Goal: Contribute content: Contribute content

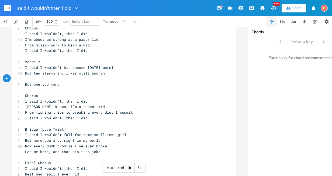
scroll to position [81, 0]
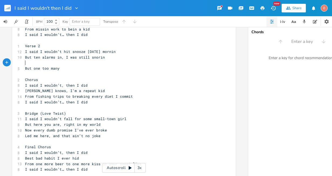
click at [89, 119] on span "I said I wouldn’t fall for some small-town girl" at bounding box center [75, 118] width 101 height 5
type textarea "a"
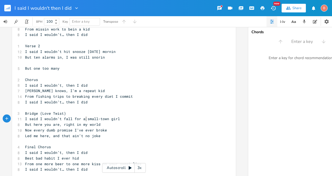
click at [85, 120] on span "I said I wouldn’t fall for a small-town girl" at bounding box center [72, 118] width 95 height 5
click at [78, 125] on span "But here you are, right in my world" at bounding box center [63, 124] width 76 height 5
type textarea "the center of"
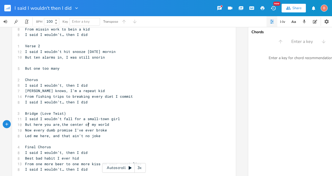
scroll to position [0, 20]
click at [103, 131] on span "Now every dumb promise I’ve ever broke" at bounding box center [66, 130] width 82 height 5
type textarea "thing I said I'd never do"
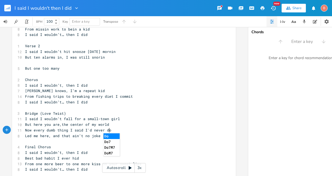
click at [98, 137] on pre "Led me here, and that ain’t no joke" at bounding box center [121, 136] width 195 height 6
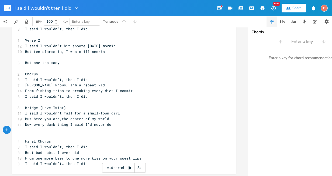
scroll to position [91, 0]
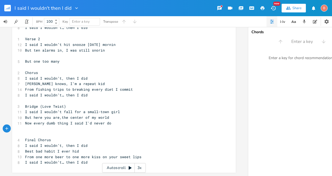
click at [101, 121] on span "Now every dumb thing I said I'd never do" at bounding box center [68, 123] width 86 height 5
type textarea "there aint nothin that I wouldn't"
click at [25, 126] on pre "​" at bounding box center [121, 129] width 195 height 6
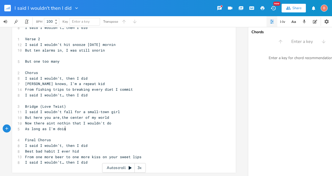
scroll to position [0, 30]
type textarea "As long as I'm doin iit all for you"
click at [25, 149] on span "Best bad habit I ever hid" at bounding box center [52, 151] width 54 height 5
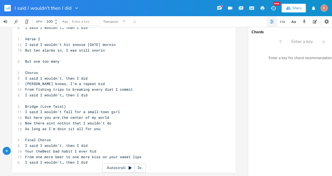
type textarea "Your the"
click at [70, 154] on span "From one more beer to one more kiss on your sweet lips" at bounding box center [83, 156] width 117 height 5
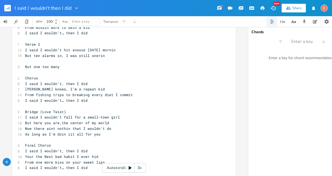
scroll to position [91, 0]
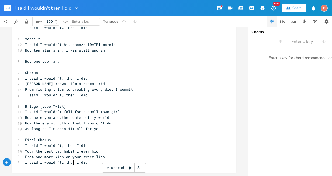
click at [71, 160] on span "I said I wouldn’t… then I did" at bounding box center [56, 162] width 63 height 5
type textarea "I'm glad"
type textarea "I said I wouldn’t… I'm"
drag, startPoint x: 24, startPoint y: 159, endPoint x: 70, endPoint y: 161, distance: 46.7
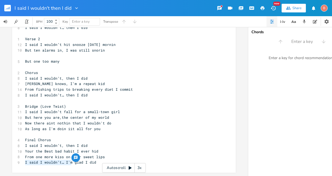
click at [70, 161] on pre "I said I wouldn’t… I'm glad I did" at bounding box center [121, 162] width 195 height 6
drag, startPoint x: 23, startPoint y: 159, endPoint x: 83, endPoint y: 166, distance: 59.5
click at [84, 168] on div "x 1 Verse 1 12 I said I wouldn’t order food after midnight 9 But that Taco Bell…" at bounding box center [128, 62] width 208 height 223
type textarea "​I said I wouldn’t… I'm glad I did"
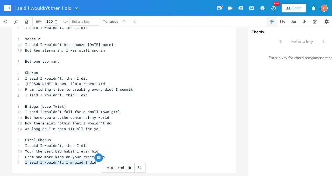
click at [24, 163] on div "x 1 Verse 1 12 I said I wouldn’t order food after midnight 9 But that Taco Bell…" at bounding box center [128, 62] width 208 height 223
click at [24, 162] on div "x 1 Verse 1 12 I said I wouldn’t order food after midnight 9 But that Taco Bell…" at bounding box center [121, 58] width 195 height 215
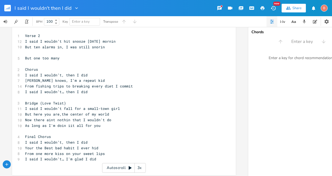
type textarea "​"
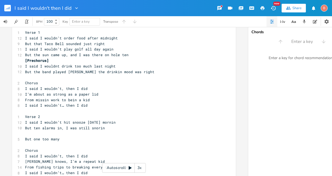
scroll to position [0, 0]
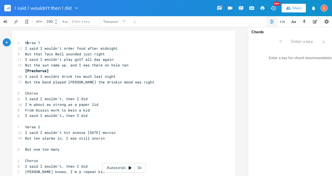
click at [25, 43] on span "Verse 1" at bounding box center [32, 42] width 15 height 5
click at [24, 41] on pre "Verse 1" at bounding box center [121, 43] width 195 height 6
type textarea "["
click at [42, 43] on pre "[Verse 1" at bounding box center [121, 43] width 195 height 6
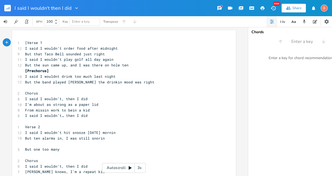
type textarea "]"
click at [25, 94] on span "Chorus" at bounding box center [31, 93] width 13 height 5
type textarea "["
click at [39, 93] on pre "[Chorus" at bounding box center [121, 93] width 195 height 6
type textarea "["
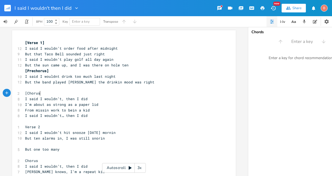
type textarea "]"
click at [24, 127] on pre "Verse 2" at bounding box center [121, 127] width 195 height 6
type textarea "["
click at [42, 127] on pre "[Verse 2" at bounding box center [121, 127] width 195 height 6
type textarea "]"
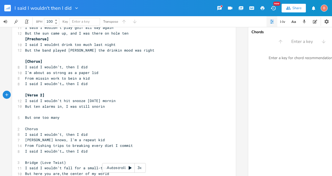
scroll to position [54, 0]
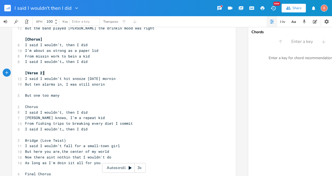
click at [25, 106] on span "Chorus" at bounding box center [31, 106] width 13 height 5
type textarea "["
click at [37, 108] on span "[Chorus" at bounding box center [32, 106] width 15 height 5
type textarea "]"
click at [24, 140] on pre "Bridge (Love Twist)" at bounding box center [121, 141] width 195 height 6
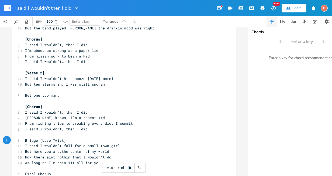
type textarea "["
click at [36, 141] on span "[Bridge (Love Twist)" at bounding box center [46, 140] width 43 height 5
click at [37, 141] on span "[Bridge (Love Twist)" at bounding box center [46, 140] width 43 height 5
click at [38, 141] on span "[Bridge (Love Twist)" at bounding box center [46, 140] width 43 height 5
type textarea "]"
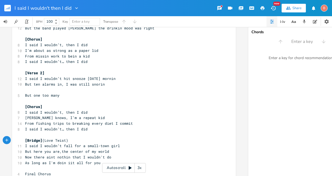
click at [70, 140] on pre "[Bridge] (Love Twist)" at bounding box center [121, 141] width 195 height 6
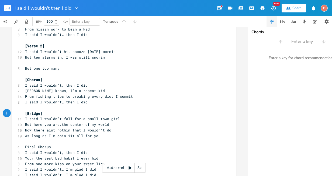
click at [98, 137] on pre "As long as I'm doin iit all for you" at bounding box center [121, 136] width 195 height 6
click at [68, 136] on span "As long as I'm doin iit all for you" at bounding box center [63, 135] width 76 height 5
click at [96, 137] on pre "As long as I'm doin it all for you" at bounding box center [121, 136] width 195 height 6
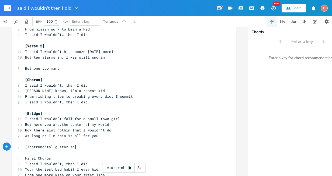
scroll to position [0, 39]
type textarea "[Instrumental guitar solo]"
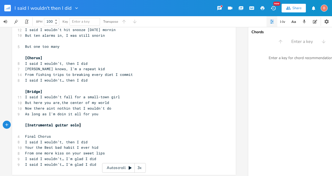
scroll to position [108, 0]
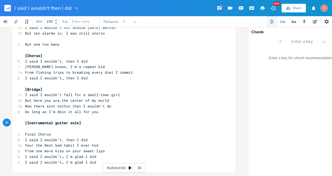
click at [25, 133] on span "Final Chorus" at bounding box center [38, 134] width 26 height 5
click at [24, 132] on pre "Final Chorus" at bounding box center [121, 134] width 195 height 6
type textarea "["
click at [50, 132] on span "[Final Chorus" at bounding box center [39, 134] width 28 height 5
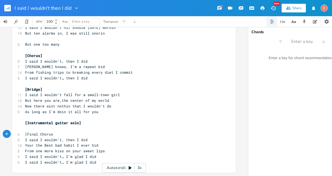
type textarea "]"
click at [72, 143] on span "Your the Best bad habit I ever hid" at bounding box center [61, 145] width 73 height 5
type textarea "new habit"
click at [71, 137] on span "I said I wouldn’t, then I did" at bounding box center [56, 139] width 63 height 5
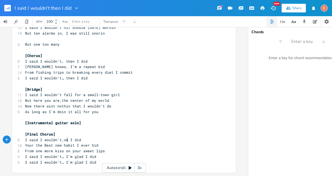
type textarea "now"
click at [81, 137] on pre "I said I wouldn’t,now I did" at bounding box center [121, 140] width 195 height 6
type textarea "o"
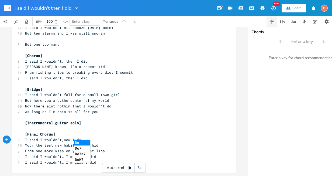
click at [133, 137] on pre "I said I wouldn’t,now I do" at bounding box center [121, 140] width 195 height 6
drag, startPoint x: 97, startPoint y: 141, endPoint x: 100, endPoint y: 141, distance: 3.0
click at [97, 142] on pre "Your the Best new habit I ever hid" at bounding box center [121, 145] width 195 height 6
click at [80, 154] on span "I said I wouldn’t… I'm glad I did" at bounding box center [60, 156] width 71 height 5
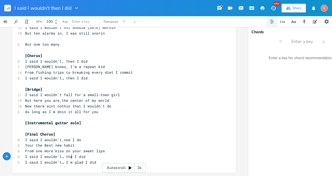
type textarea "then"
click at [81, 160] on span "I said I wouldn’t… I'm glad I did" at bounding box center [60, 162] width 71 height 5
type textarea "then"
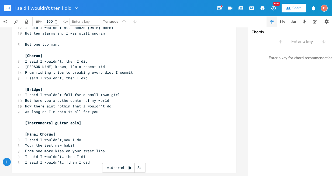
click at [66, 160] on span "I said I wouldn’t… then I did" at bounding box center [57, 162] width 65 height 5
click at [72, 143] on span "Your the Best new habit" at bounding box center [50, 145] width 50 height 5
type textarea "I;m"
type textarea "I'm clingin too"
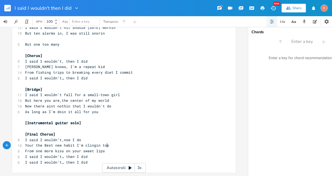
scroll to position [0, 23]
click at [101, 149] on pre "From one more kiss on your sweet lips" at bounding box center [121, 151] width 195 height 6
click at [51, 148] on span "From one more kiss on your sweet lips" at bounding box center [65, 150] width 80 height 5
click at [53, 148] on span "From one more kiss on your sweet lips" at bounding box center [65, 150] width 80 height 5
click at [33, 149] on span "kiss on your sweet lips" at bounding box center [50, 150] width 50 height 5
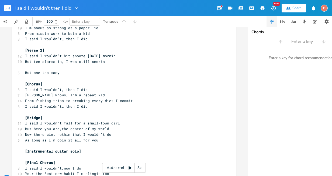
scroll to position [54, 0]
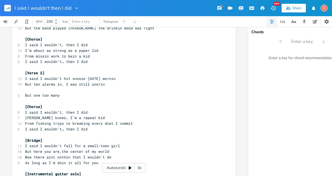
type textarea "after kiss"
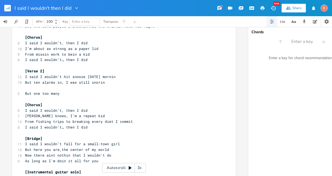
scroll to position [46, 0]
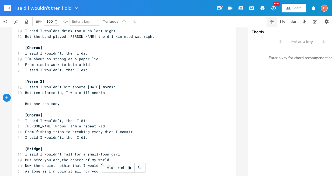
click at [24, 97] on pre "​" at bounding box center [121, 98] width 195 height 6
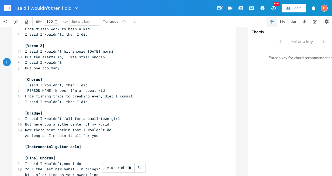
scroll to position [0, 25]
type textarea "I said I wouldn't"
type textarea "One of these days I'll get on track"
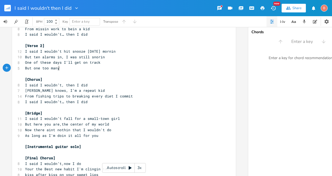
click at [58, 69] on span "But one too many" at bounding box center [42, 68] width 35 height 5
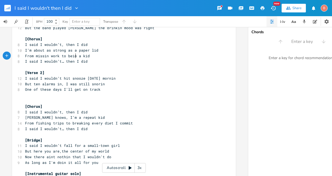
click at [73, 56] on span "From missin work to bein a kid" at bounding box center [57, 55] width 65 height 5
type textarea "actin"
click at [25, 93] on span at bounding box center [26, 95] width 2 height 5
click at [24, 93] on pre at bounding box center [121, 95] width 195 height 6
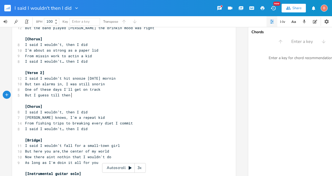
scroll to position [0, 32]
type textarea "But I guess till then I'm the king of [PERSON_NAME]"
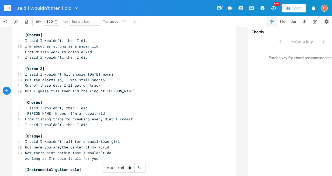
scroll to position [54, 0]
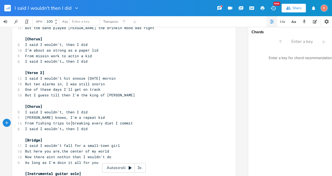
click at [70, 123] on span "From fishing trips to breaking every diet I commit" at bounding box center [79, 123] width 108 height 5
click at [69, 123] on span "breaking every diet I commit" at bounding box center [55, 123] width 60 height 5
type textarea "can't"
click at [25, 123] on span "breaking every diet I can't commit" at bounding box center [61, 123] width 73 height 5
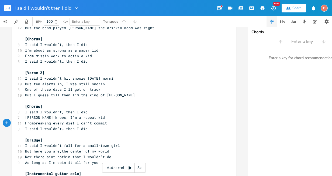
type textarea "From"
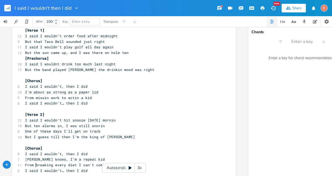
scroll to position [27, 0]
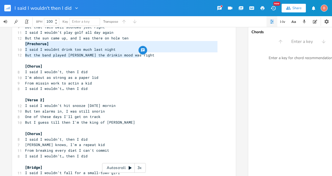
drag, startPoint x: 23, startPoint y: 44, endPoint x: 137, endPoint y: 56, distance: 115.0
click at [137, 56] on div "[Verse 1] 12 I said I wouldn’t order food after midnight 9 But that Taco Bell s…" at bounding box center [121, 128] width 195 height 230
type textarea "​[Prechorus] I said I wouldnt drink too much last night But the band played [PE…"
click at [115, 124] on span "But I guess till then I'm the king of [PERSON_NAME]" at bounding box center [80, 122] width 110 height 5
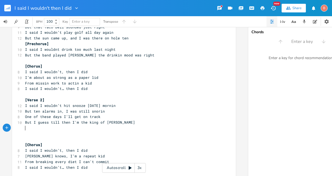
click at [24, 127] on pre "​" at bounding box center [121, 128] width 195 height 6
type textarea "​"
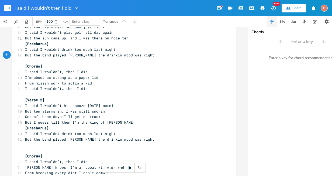
click at [106, 55] on span "But the band played [PERSON_NAME] the drinkin mood was right" at bounding box center [89, 55] width 129 height 5
type textarea "and the"
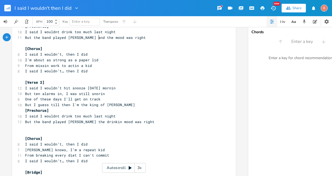
scroll to position [54, 0]
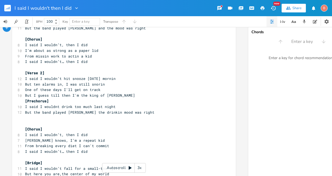
click at [126, 112] on span "But the band played [PERSON_NAME] the drinkin mood was right" at bounding box center [89, 112] width 129 height 5
type textarea "But one after another it felt so"
click at [26, 118] on pre "​" at bounding box center [121, 118] width 195 height 6
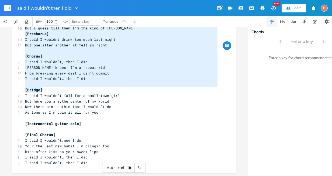
scroll to position [0, 0]
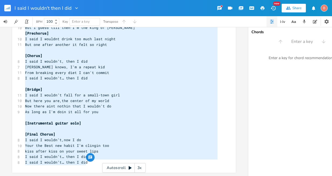
drag, startPoint x: 23, startPoint y: 42, endPoint x: 119, endPoint y: 178, distance: 166.6
click at [119, 176] on html "I said I wouldn't then I did New Share B BPM 100 Key Enter a key Transpose x [V…" at bounding box center [166, 88] width 332 height 176
type textarea "[Lorem 3] I dolo S ametco’a elits doei tempo incididu Utl etdo Magn Aliq enimad…"
click at [148, 87] on pre "[Bridge]" at bounding box center [121, 90] width 195 height 6
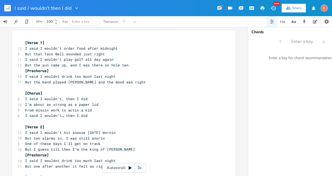
click at [6, 6] on rect "button" at bounding box center [7, 8] width 6 height 6
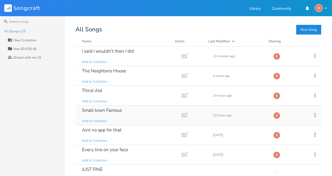
click at [113, 109] on div "Small town Famous" at bounding box center [102, 110] width 40 height 5
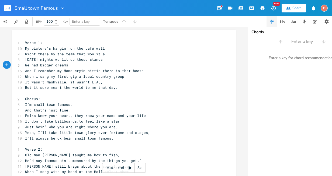
click at [66, 66] on span "We had bigger dreams" at bounding box center [46, 65] width 43 height 5
type textarea "we loved havin fans"
click at [50, 65] on span "We had bigger dreams we loved havin fans" at bounding box center [68, 65] width 86 height 5
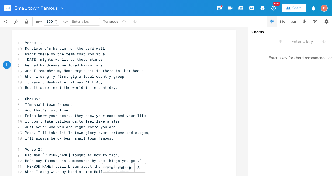
type textarea "g"
drag, startPoint x: 61, startPoint y: 64, endPoint x: 77, endPoint y: 72, distance: 17.7
click at [61, 64] on span "We had big dreams we loved havin fans" at bounding box center [65, 65] width 80 height 5
type textarea "and"
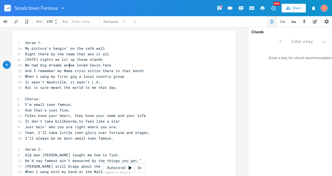
scroll to position [0, 7]
click at [78, 77] on span "When i sang my first gig a local country group" at bounding box center [74, 76] width 99 height 5
type textarea "with a"
click at [149, 91] on pre "​" at bounding box center [121, 93] width 195 height 6
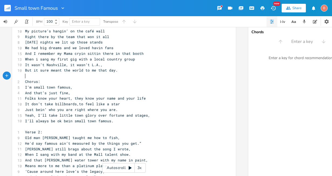
scroll to position [27, 0]
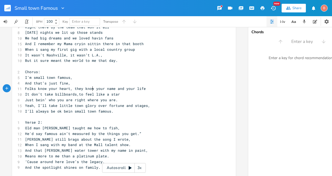
click at [90, 89] on span "Folks know your heart, they know your name and your life" at bounding box center [85, 88] width 121 height 5
type textarea ","
click at [59, 112] on span "I’ll always be ok bein small town famous." at bounding box center [69, 111] width 88 height 5
type textarea ","
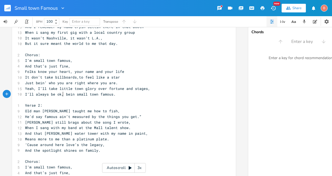
scroll to position [54, 0]
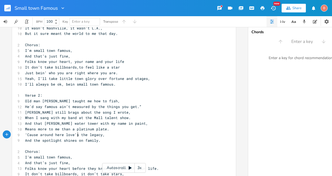
click at [77, 135] on span "‘Cause around here love’s the legacy," at bounding box center [65, 134] width 80 height 5
type textarea "is"
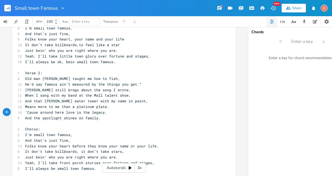
scroll to position [81, 0]
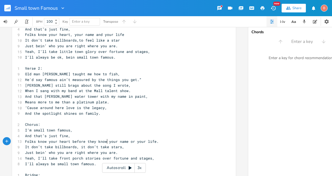
click at [105, 142] on span "Folks know your heart before they know your name or your life." at bounding box center [92, 141] width 134 height 5
click at [94, 142] on span "Folks know your heart your name or your life." at bounding box center [73, 141] width 97 height 5
type textarea "and"
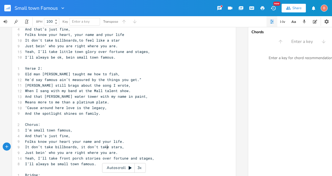
click at [105, 147] on span "It don’t take billboards, it don’t take stars," at bounding box center [74, 146] width 99 height 5
type textarea "to be a"
click at [104, 147] on span "It don’t take billboards,to be a stars," at bounding box center [67, 146] width 84 height 5
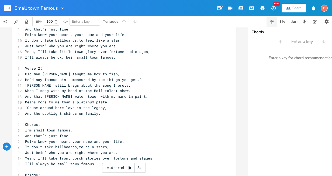
click at [108, 147] on pre "It don’t take billboards,to be a stars," at bounding box center [121, 147] width 195 height 6
click at [101, 40] on span "It don’t take billboards,to feel like a star" at bounding box center [72, 40] width 95 height 5
type textarea "be"
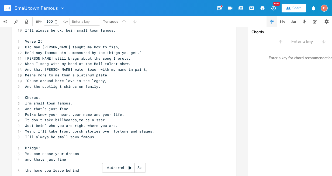
click at [54, 138] on span "I’ll always be small town famous." at bounding box center [60, 136] width 71 height 5
type textarea "ok, bein"
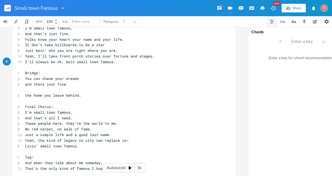
scroll to position [192, 0]
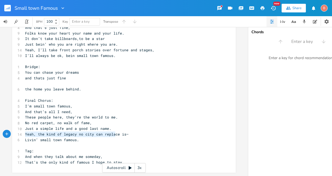
type textarea "Yeah, the kind of legacy no city can replace is—"
drag, startPoint x: 23, startPoint y: 131, endPoint x: 128, endPoint y: 133, distance: 104.9
click at [128, 133] on pre "Yeah, the kind of legacy no city can replace is—" at bounding box center [121, 134] width 195 height 6
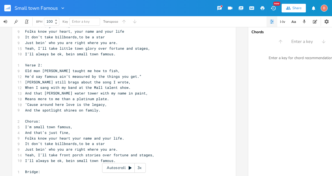
scroll to position [57, 0]
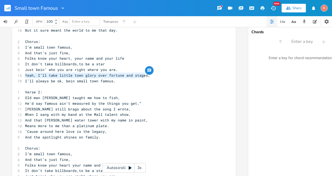
drag, startPoint x: 24, startPoint y: 75, endPoint x: 144, endPoint y: 76, distance: 120.3
click at [144, 76] on span "Yeah, I’ll take little town glory over fortune and stages," at bounding box center [87, 75] width 125 height 5
type textarea "​Yeah, I’ll take little town glory over fortune and stages"
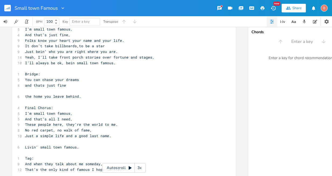
scroll to position [192, 0]
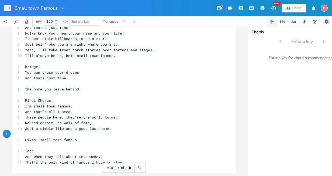
click at [25, 131] on pre "​" at bounding box center [121, 134] width 195 height 6
type textarea "​"
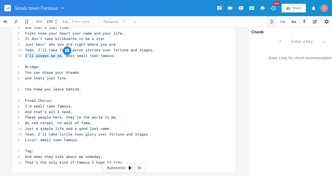
drag, startPoint x: 23, startPoint y: 52, endPoint x: 61, endPoint y: 52, distance: 37.8
click at [61, 53] on span "I’ll always be ok, bein small town famous." at bounding box center [70, 55] width 91 height 5
type textarea "​I’ll always be ok,"
click at [25, 137] on span "Livin’ small town famous." at bounding box center [52, 139] width 54 height 5
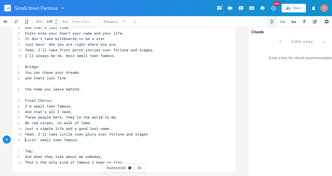
click at [25, 138] on span "Livin’ small town famous." at bounding box center [52, 139] width 54 height 5
type textarea "​"
paste textarea
click at [136, 137] on span "I’ll always be ok, Livin’ small town famous." at bounding box center [110, 139] width 170 height 5
type textarea ","
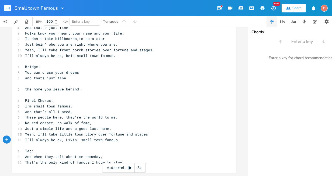
scroll to position [0, 1]
click at [64, 138] on span "I’ll always be ok, Livin’ small town famous." at bounding box center [72, 139] width 95 height 5
click at [119, 160] on span "That’s the only kind of famous I hope to stay." at bounding box center [74, 162] width 99 height 5
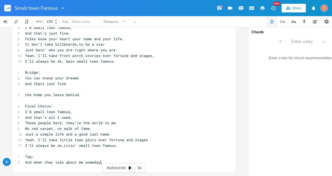
scroll to position [187, 0]
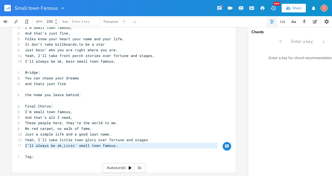
drag, startPoint x: 23, startPoint y: 142, endPoint x: 111, endPoint y: 145, distance: 88.5
click at [111, 145] on div "1 Verse 1: 10 My picture’s hangin’ on the café wall 9 Right there by the team t…" at bounding box center [121, 11] width 195 height 309
type textarea "​I’ll always be ok,Livin’ small town famous."
click at [25, 159] on pre "​" at bounding box center [121, 162] width 195 height 6
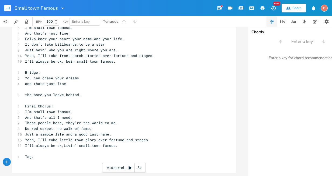
type textarea "​"
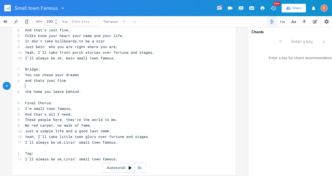
click at [25, 85] on pre "​" at bounding box center [121, 86] width 195 height 6
type textarea "But for me"
click at [77, 75] on pre "You can chase your dreams" at bounding box center [121, 75] width 195 height 6
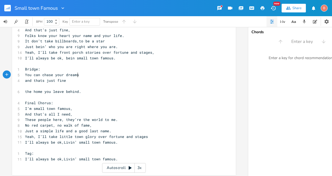
scroll to position [0, 1]
type textarea ", and thats just fine"
click at [66, 81] on pre "and thats just fine" at bounding box center [121, 81] width 195 height 6
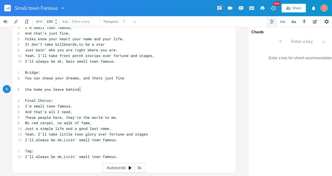
click at [77, 87] on span "the home you leave behind." at bounding box center [53, 89] width 56 height 5
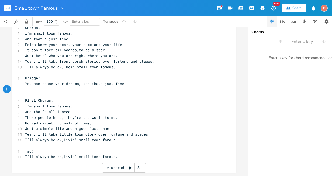
scroll to position [181, 0]
type textarea "Just"
click at [76, 137] on span "I’ll always be ok,Livin’ small town famous." at bounding box center [71, 139] width 93 height 5
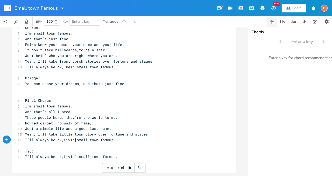
click at [89, 120] on pre "No red carpet, no walk of fame," at bounding box center [121, 123] width 195 height 6
click at [109, 127] on pre "Just a simple life and a good last name." at bounding box center [121, 129] width 195 height 6
click at [114, 115] on pre "These people here, they’re the world to me." at bounding box center [121, 118] width 195 height 6
click at [70, 109] on pre "And that’s all I need," at bounding box center [121, 112] width 195 height 6
click at [71, 103] on pre "I’m small town famous," at bounding box center [121, 106] width 195 height 6
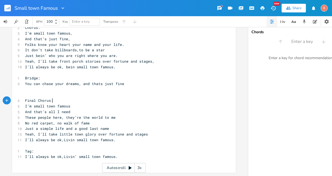
click at [51, 98] on pre "Final Chorus:" at bounding box center [121, 101] width 195 height 6
click at [31, 149] on span "Tag:" at bounding box center [29, 151] width 9 height 5
click at [33, 148] on pre "Tag:" at bounding box center [121, 151] width 195 height 6
click at [114, 155] on pre "I’ll always be ok,Livin’ small town famous." at bounding box center [121, 157] width 195 height 6
click at [112, 138] on pre "I’ll always be ok,Livin small town famous." at bounding box center [121, 140] width 195 height 6
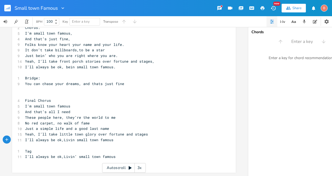
click at [37, 76] on span "Bridge:" at bounding box center [32, 78] width 15 height 5
click at [111, 64] on span "I’ll always be ok, bein small town famous." at bounding box center [70, 66] width 91 height 5
click at [151, 59] on pre "Yeah, I’ll take front porch stories over fortune and stages," at bounding box center [121, 62] width 195 height 6
drag, startPoint x: 114, startPoint y: 53, endPoint x: 117, endPoint y: 53, distance: 3.8
click at [114, 53] on pre "Just bein’ who you are right where you are." at bounding box center [121, 56] width 195 height 6
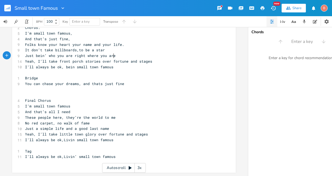
click at [120, 42] on pre "Folks know your heart your name and your life." at bounding box center [121, 45] width 195 height 6
click at [68, 37] on pre "And that’s just fine," at bounding box center [121, 39] width 195 height 6
click at [71, 30] on pre "I’m small town famous," at bounding box center [121, 33] width 195 height 6
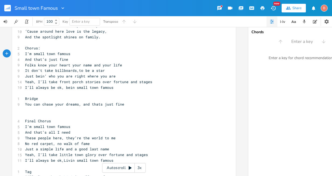
scroll to position [127, 0]
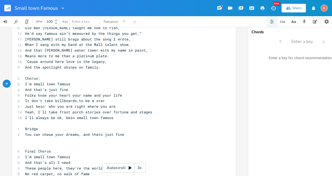
click at [97, 68] on pre "And the spotlight shines on family." at bounding box center [121, 67] width 195 height 6
click at [102, 61] on span "‘Cause around here love is the legacy," at bounding box center [66, 61] width 82 height 5
click at [104, 62] on pre "‘Cause around here love is the legacy," at bounding box center [121, 62] width 195 height 6
click at [106, 57] on pre "Means more to me than a platinum plate." at bounding box center [121, 56] width 195 height 6
click at [127, 51] on pre "And that [PERSON_NAME] water tower with my name in paint," at bounding box center [121, 50] width 195 height 6
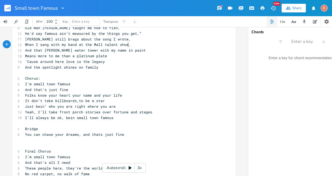
click at [126, 46] on pre "When I sang with my band at the Mall talent show." at bounding box center [121, 45] width 195 height 6
click at [121, 39] on span "[PERSON_NAME] still brags about the song I wrote," at bounding box center [78, 39] width 106 height 5
type textarea "e"
click at [122, 40] on span "[PERSON_NAME] still brags about the song I wrote," at bounding box center [78, 39] width 106 height 5
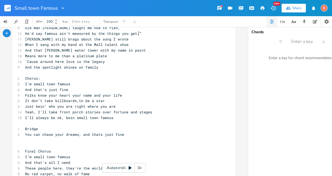
click at [138, 34] on pre "He'd say famous ain’t measured by the things you get.”" at bounding box center [121, 34] width 195 height 6
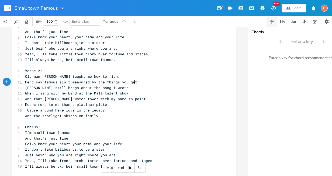
scroll to position [73, 0]
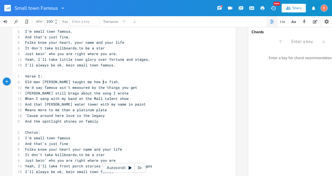
drag, startPoint x: 101, startPoint y: 83, endPoint x: 105, endPoint y: 82, distance: 4.4
click at [101, 83] on span "Old man [PERSON_NAME] taught me how to fish," at bounding box center [72, 81] width 95 height 5
click at [112, 65] on pre "I’ll always be ok, bein small town famous." at bounding box center [121, 65] width 195 height 6
drag, startPoint x: 145, startPoint y: 60, endPoint x: 150, endPoint y: 60, distance: 5.1
click at [145, 60] on span "Yeah, I’ll take little town glory over fortune and stages," at bounding box center [87, 59] width 125 height 5
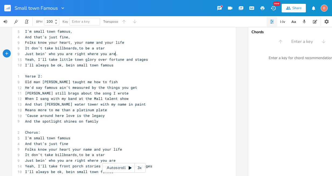
click at [114, 54] on span "Just bein’ who you are right where you are." at bounding box center [71, 53] width 93 height 5
click at [69, 39] on pre "And that’s just fine," at bounding box center [121, 37] width 195 height 6
click at [70, 33] on pre "I’m small town famous," at bounding box center [121, 32] width 195 height 6
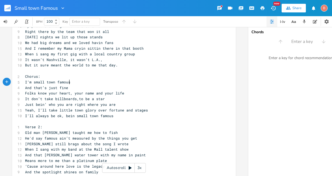
scroll to position [19, 0]
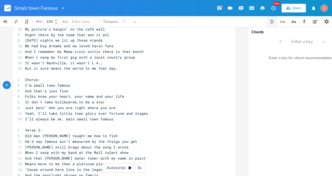
drag, startPoint x: 38, startPoint y: 80, endPoint x: 42, endPoint y: 80, distance: 3.8
click at [38, 80] on pre "Chorus:" at bounding box center [121, 80] width 195 height 6
click at [115, 70] on pre "But it sure meant the world to me that day." at bounding box center [121, 69] width 195 height 6
click at [100, 63] on pre "It wasn’t Nashville, it wasn’t L.A.," at bounding box center [121, 63] width 195 height 6
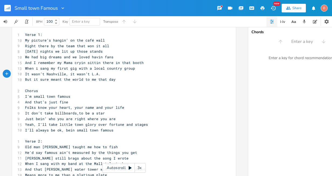
scroll to position [0, 0]
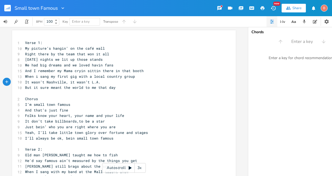
click at [41, 42] on pre "Verse 1:" at bounding box center [121, 43] width 195 height 6
click at [25, 43] on span "Verse 1" at bounding box center [32, 42] width 15 height 5
click at [25, 42] on span "Verse 1" at bounding box center [32, 42] width 15 height 5
type textarea "["
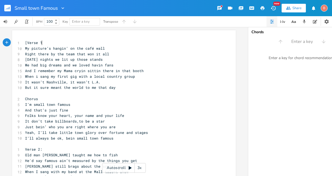
click at [40, 43] on pre "[Verse 1" at bounding box center [121, 43] width 195 height 6
type textarea "]"
click at [24, 100] on pre "Chorus" at bounding box center [121, 99] width 195 height 6
type textarea "["
drag, startPoint x: 38, startPoint y: 99, endPoint x: 43, endPoint y: 99, distance: 5.4
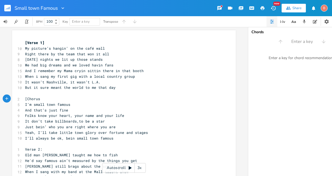
click at [38, 99] on pre "[Chorus" at bounding box center [121, 99] width 195 height 6
type textarea "]"
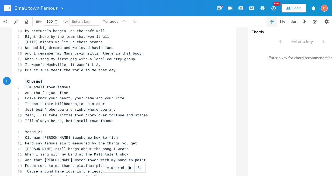
scroll to position [27, 0]
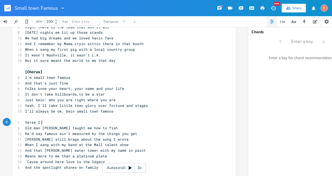
click at [41, 122] on pre "Verse 2:" at bounding box center [121, 122] width 195 height 6
click at [25, 123] on span "Verse 2" at bounding box center [32, 122] width 15 height 5
type textarea "["
click at [40, 123] on span "[Verse 2" at bounding box center [33, 122] width 17 height 5
type textarea "]"
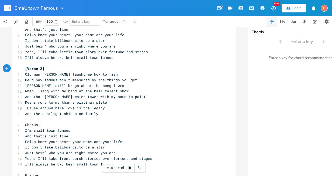
scroll to position [81, 0]
click at [40, 124] on pre "Chorus:" at bounding box center [121, 125] width 195 height 6
click at [25, 124] on span "Chorus" at bounding box center [31, 124] width 13 height 5
type textarea "["
click at [39, 125] on pre "[Chorus" at bounding box center [121, 125] width 195 height 6
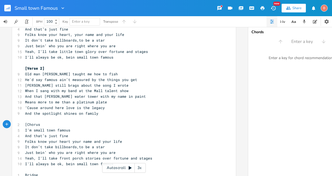
type textarea "]"
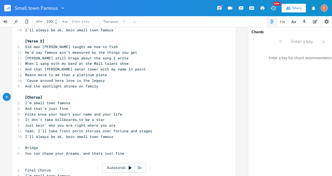
scroll to position [135, 0]
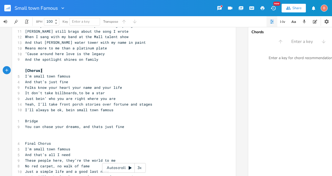
click at [25, 121] on span "Bridge" at bounding box center [31, 120] width 13 height 5
type textarea "["
click at [38, 122] on pre "[Bridge" at bounding box center [121, 121] width 195 height 6
type textarea "]"
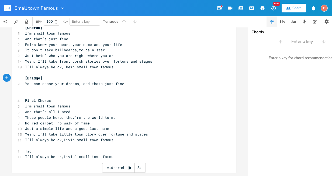
scroll to position [181, 0]
click at [24, 98] on pre "Final Chorus" at bounding box center [121, 101] width 195 height 6
type textarea "["
click at [50, 98] on span "[Final Chorus" at bounding box center [39, 100] width 28 height 5
type textarea "]"
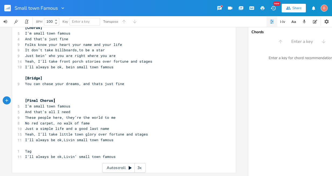
click at [24, 148] on pre "Tag" at bounding box center [121, 151] width 195 height 6
type textarea "["
click at [32, 148] on pre "[Tag" at bounding box center [121, 151] width 195 height 6
type textarea "]"
click at [121, 81] on pre "You can chase your dreams, and thats just fine" at bounding box center [121, 84] width 195 height 6
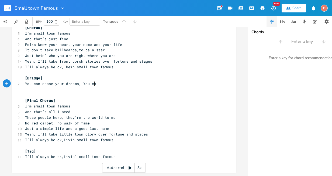
scroll to position [0, 14]
type textarea ", You can"
type textarea "and it can take you far"
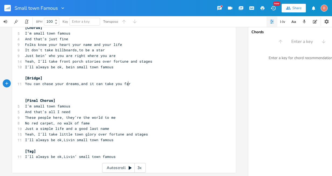
click at [25, 87] on pre "​" at bounding box center [121, 90] width 195 height 6
type textarea "Or be small town famous"
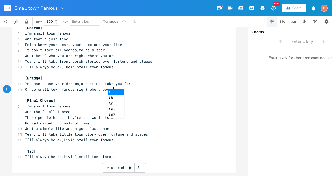
type textarea "Or be small town famous right where you are"
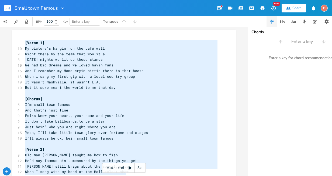
scroll to position [172, 0]
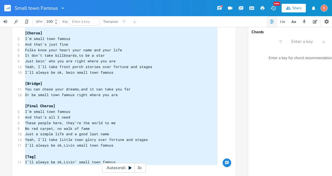
drag, startPoint x: 23, startPoint y: 43, endPoint x: 139, endPoint y: 178, distance: 178.1
click at [139, 176] on html "Small town Famous New Share B BPM 100 Key Enter a key Transpose x [Verse 1] 10 …" at bounding box center [166, 88] width 332 height 176
type textarea "[Lorem 6] Ip dolorsi’a consec’ ad eli sedd eius Tempo incid ut lab etdo magn al…"
